Goal: Transaction & Acquisition: Purchase product/service

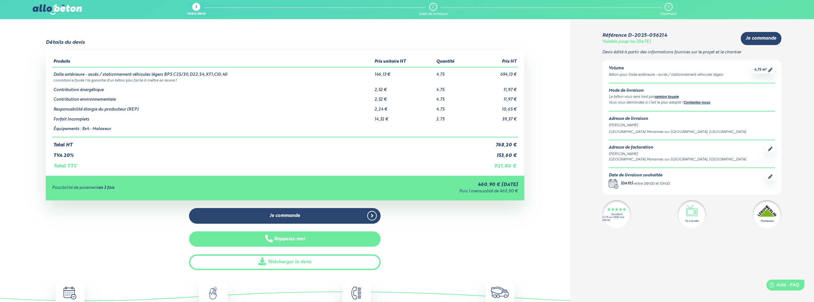
click at [361, 241] on button "Rappelez-moi" at bounding box center [285, 240] width 192 height 16
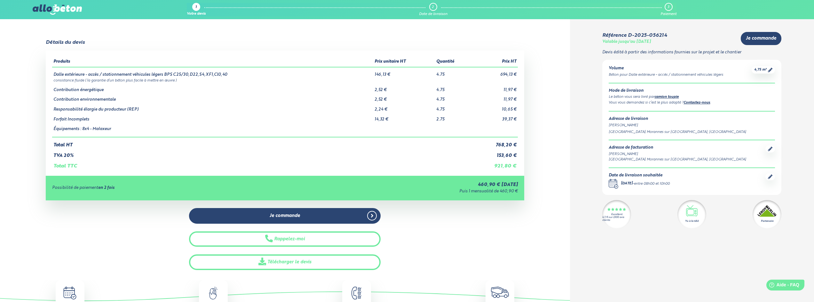
click at [769, 178] on icon at bounding box center [770, 177] width 4 height 4
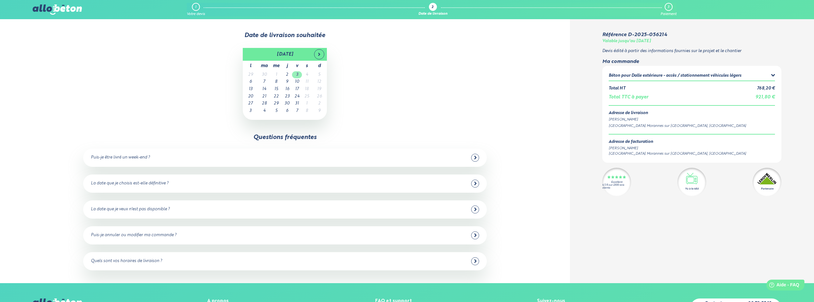
click at [298, 76] on td "3" at bounding box center [297, 74] width 10 height 7
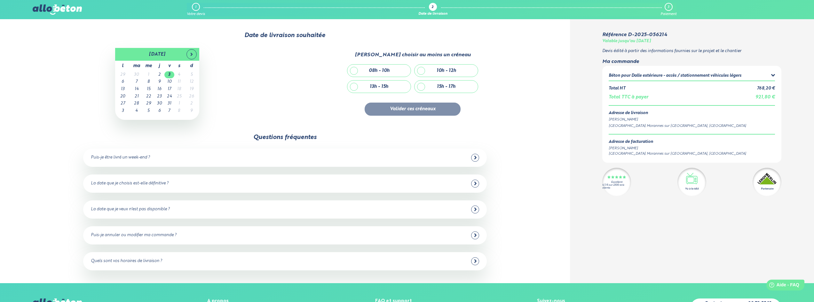
click at [352, 69] on div "08h - 10h" at bounding box center [378, 71] width 63 height 12
checkbox input "true"
click at [160, 74] on td "2" at bounding box center [159, 74] width 10 height 7
click at [170, 73] on td "3" at bounding box center [169, 74] width 10 height 7
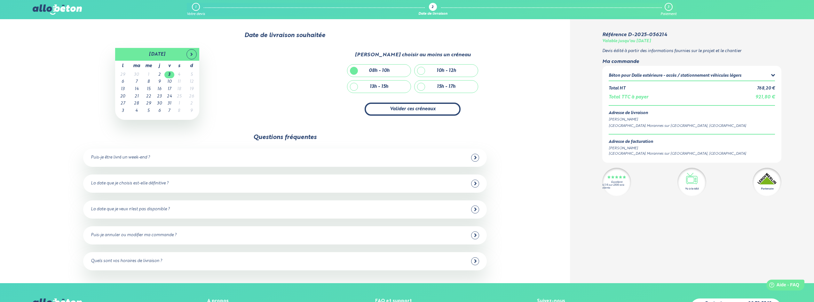
click at [420, 107] on button "Valider ces créneaux" at bounding box center [413, 109] width 96 height 13
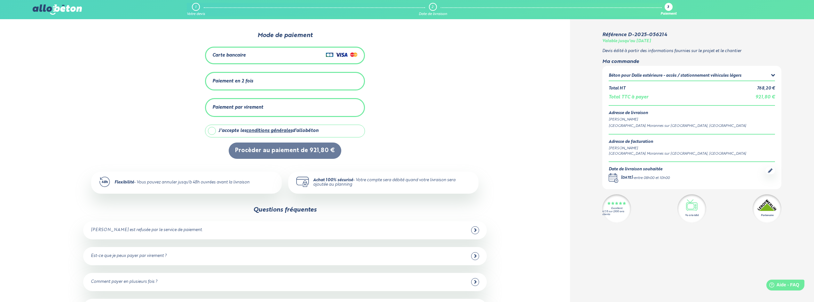
click at [212, 129] on label "J'accepte les conditions générales d'allobéton" at bounding box center [285, 131] width 160 height 13
checkbox input "true"
click at [291, 83] on div "Paiement en 2 fois" at bounding box center [284, 81] width 145 height 11
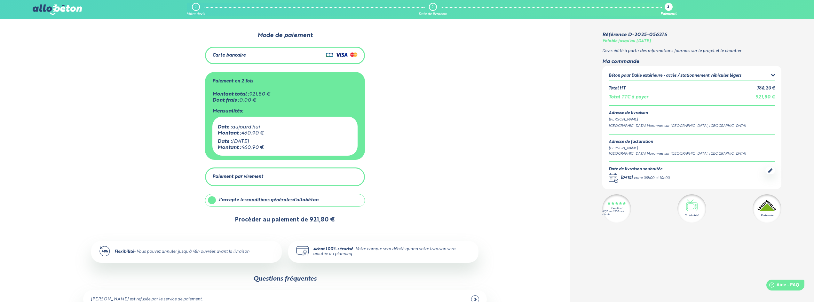
click at [277, 219] on button "Procèder au paiement de 921,80 €" at bounding box center [285, 220] width 113 height 16
